Goal: Information Seeking & Learning: Learn about a topic

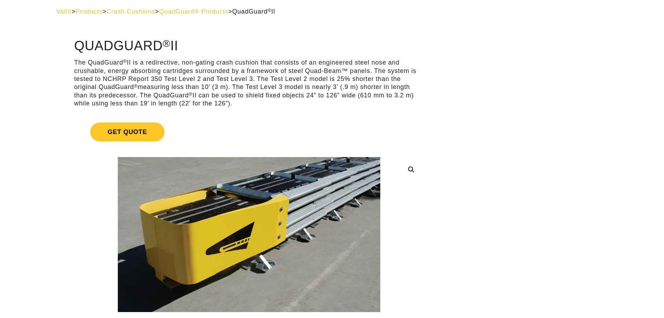
scroll to position [70, 0]
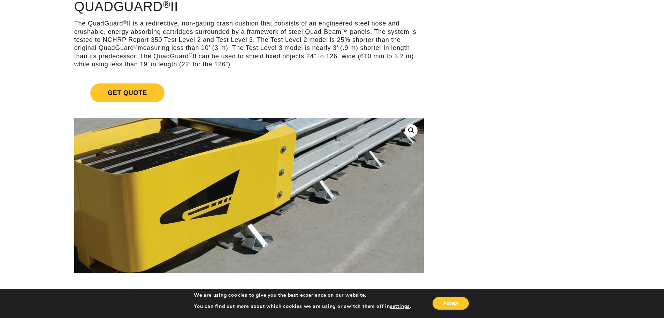
click at [329, 203] on img at bounding box center [231, 191] width 430 height 254
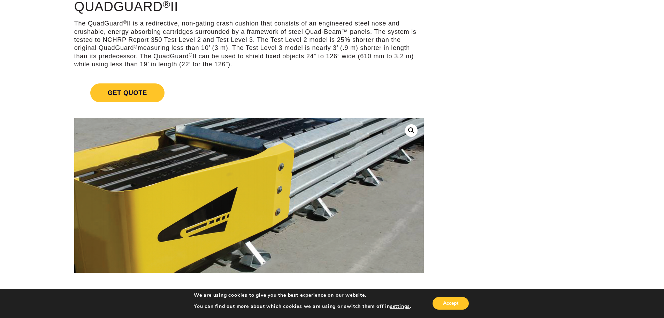
click at [339, 175] on img at bounding box center [229, 208] width 430 height 254
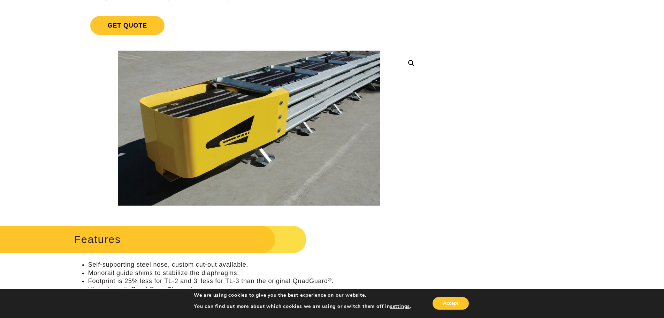
scroll to position [140, 0]
